Goal: Task Accomplishment & Management: Use online tool/utility

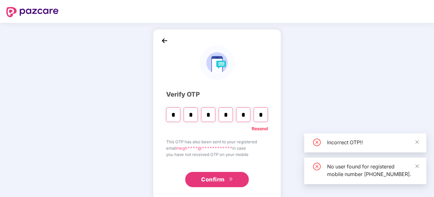
click at [214, 178] on span "Confirm" at bounding box center [213, 179] width 24 height 9
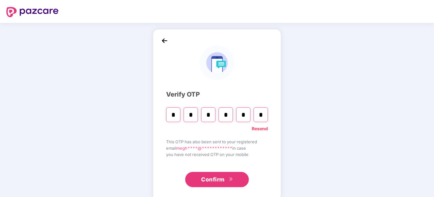
click at [233, 179] on button "Confirm" at bounding box center [217, 179] width 64 height 15
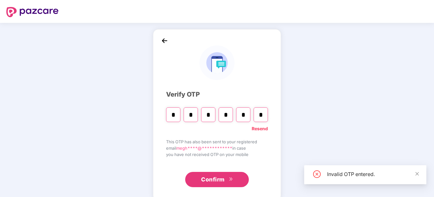
click at [260, 129] on link "Resend" at bounding box center [260, 128] width 16 height 7
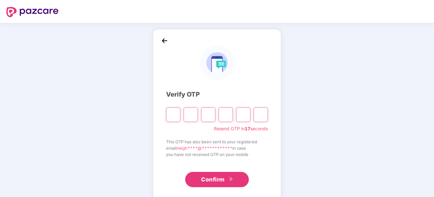
click at [180, 118] on input "Please enter verification code. Digit 1" at bounding box center [173, 115] width 14 height 15
paste input "*"
type input "*"
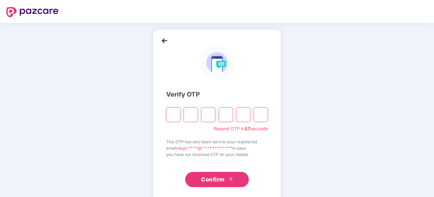
type input "*"
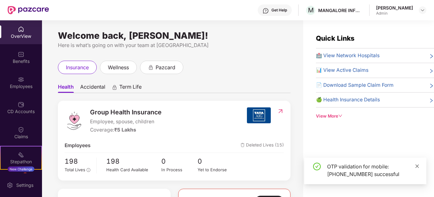
click at [417, 167] on icon "close" at bounding box center [417, 166] width 4 height 4
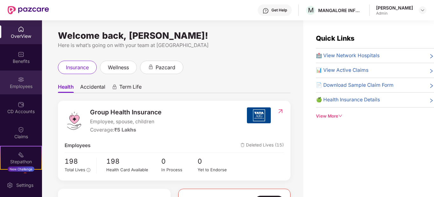
click at [25, 86] on div "Employees" at bounding box center [21, 86] width 42 height 6
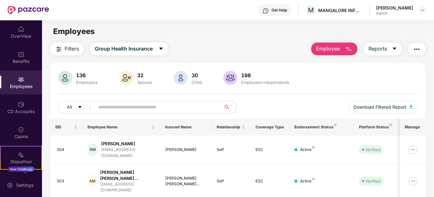
click at [332, 51] on span "Employee" at bounding box center [328, 49] width 24 height 8
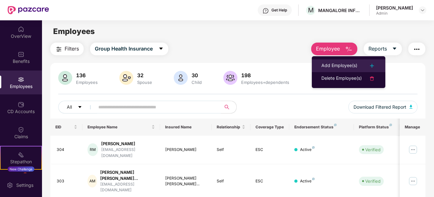
click at [344, 65] on div "Add Employee(s)" at bounding box center [340, 66] width 36 height 8
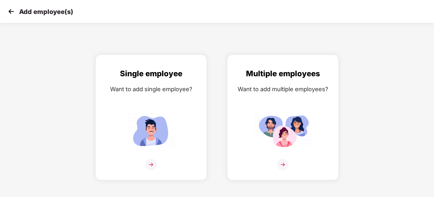
click at [11, 14] on img at bounding box center [11, 12] width 10 height 10
